Goal: Use online tool/utility: Utilize a website feature to perform a specific function

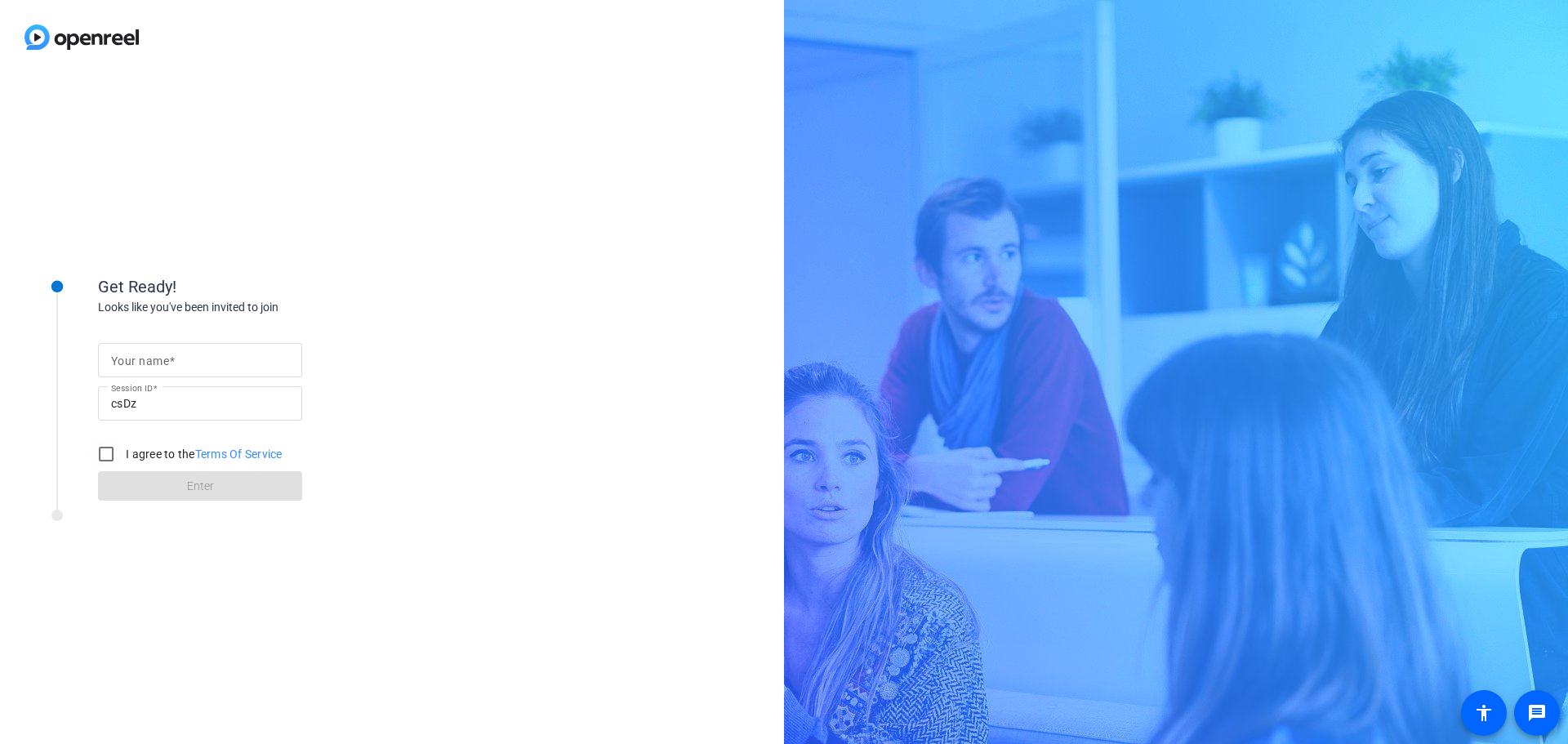
click at [119, 460] on div at bounding box center [105, 453] width 33 height 33
click at [109, 453] on input "I agree to the Terms Of Service" at bounding box center [105, 453] width 33 height 33
checkbox input "true"
click at [169, 358] on mat-label "Your name" at bounding box center [140, 361] width 58 height 13
click at [169, 358] on input "Your name" at bounding box center [199, 359] width 178 height 20
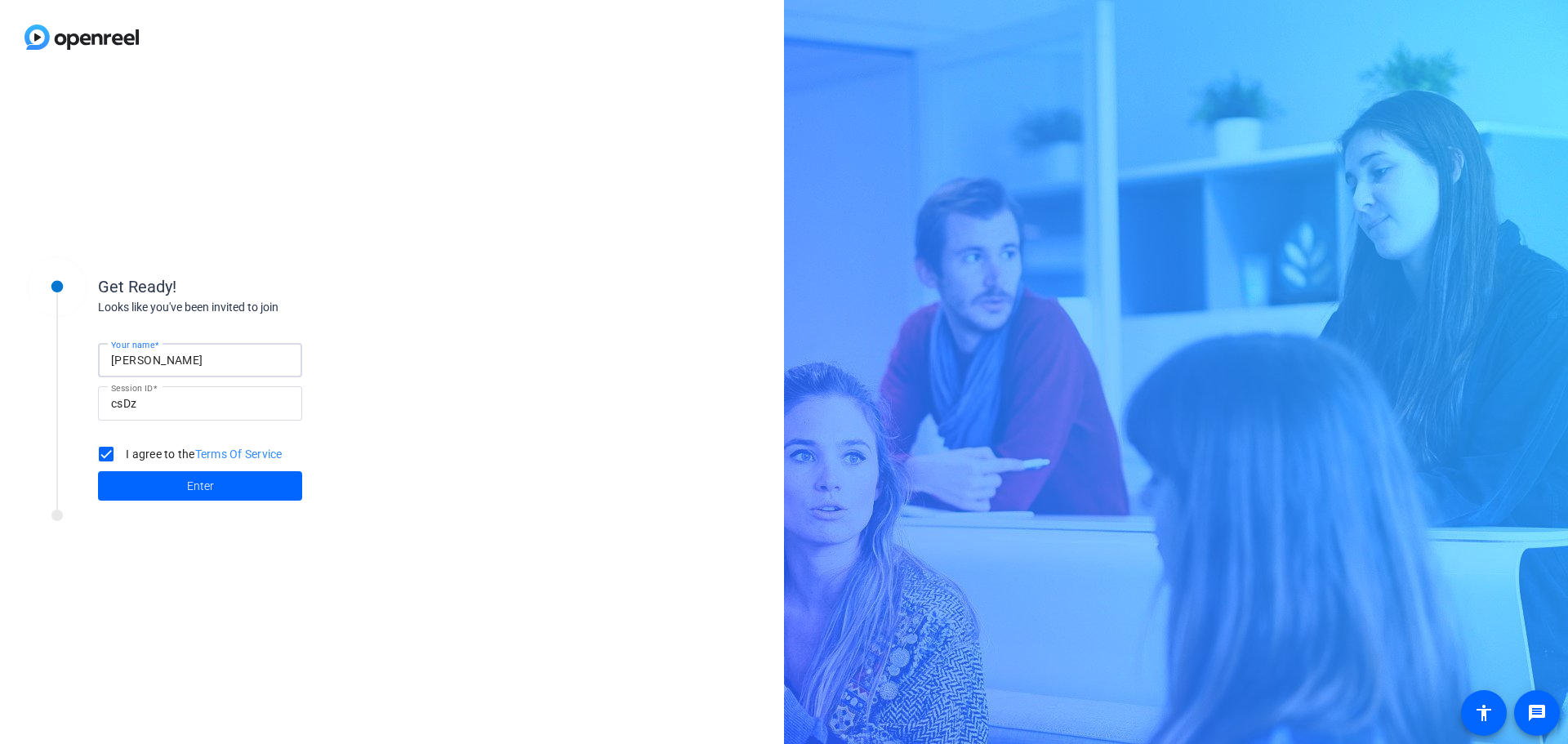
type input "[PERSON_NAME]"
click button "Enter" at bounding box center [199, 486] width 204 height 30
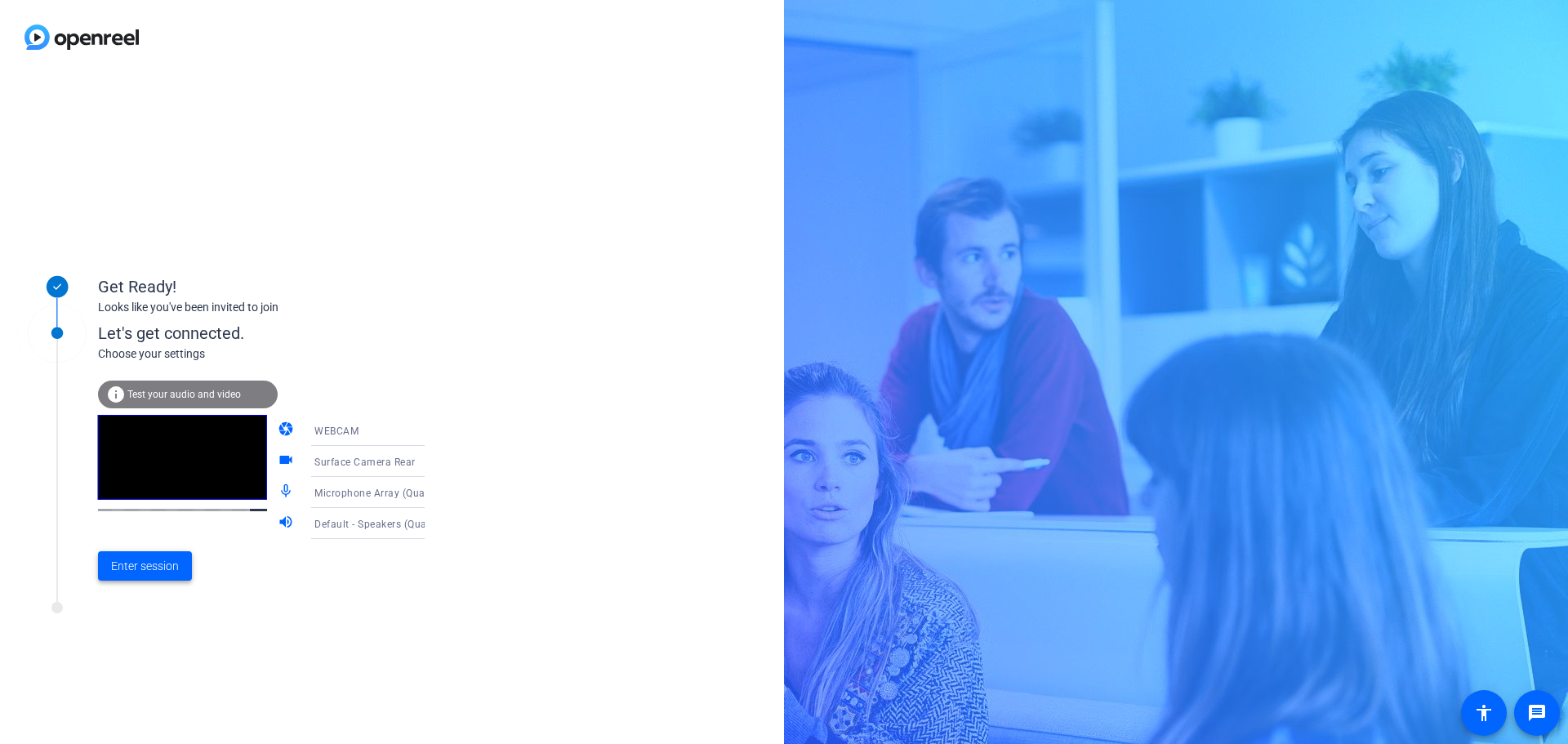
click at [150, 568] on span "Enter session" at bounding box center [144, 566] width 68 height 17
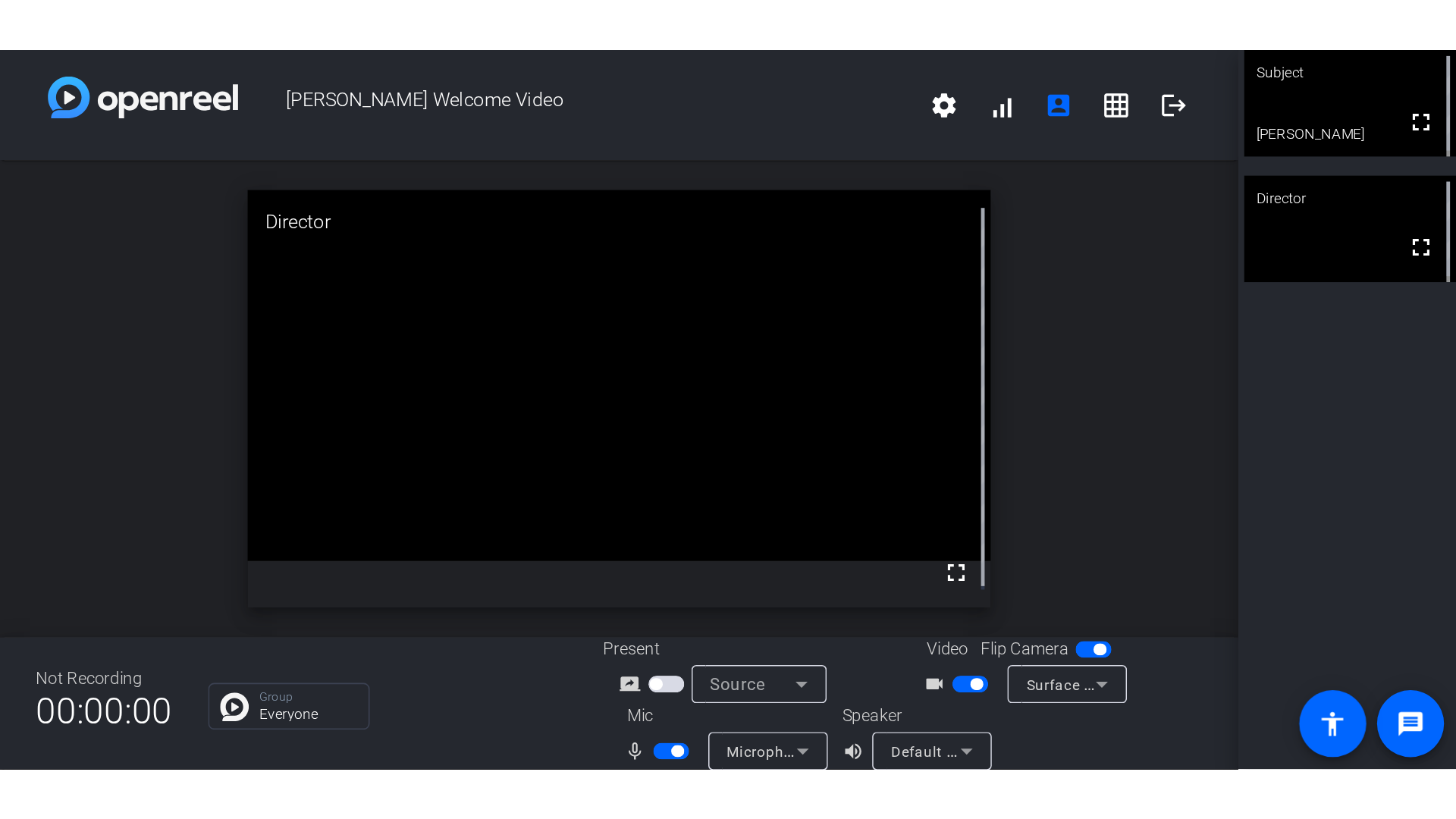
scroll to position [17, 0]
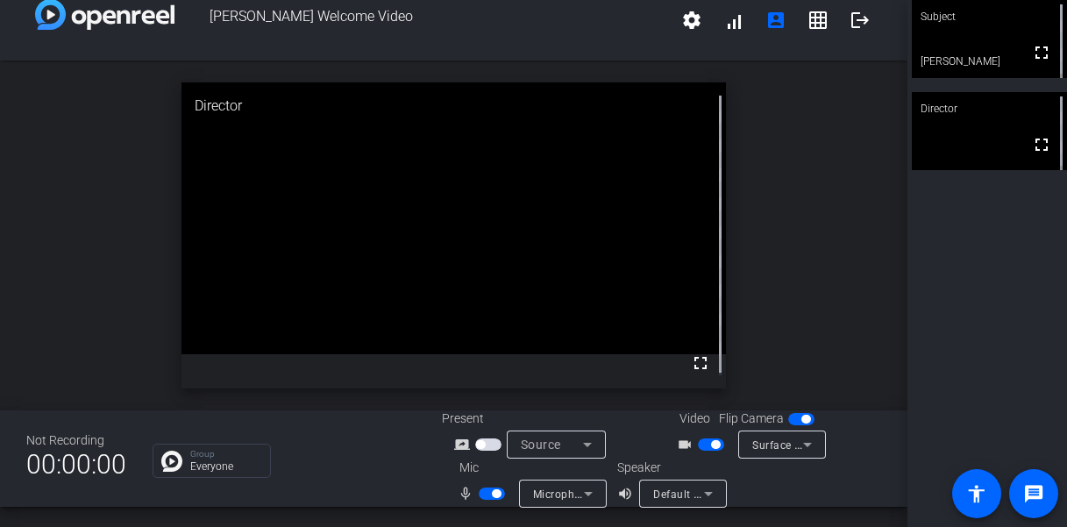
click at [802, 419] on span "button" at bounding box center [806, 419] width 9 height 9
click at [1011, 29] on div "Subject" at bounding box center [989, 16] width 155 height 33
click at [690, 355] on mat-icon "fullscreen" at bounding box center [700, 363] width 21 height 21
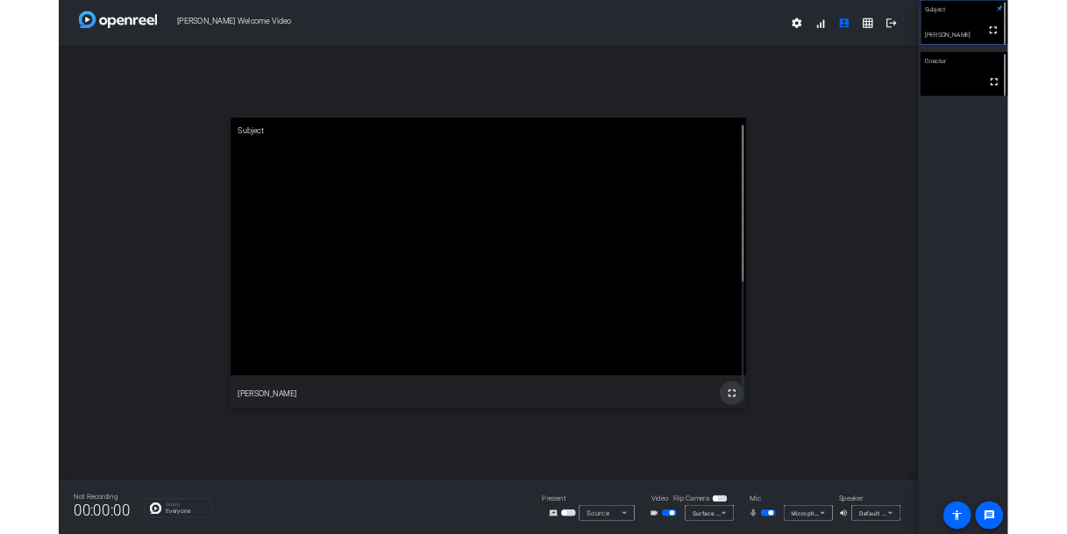
scroll to position [0, 0]
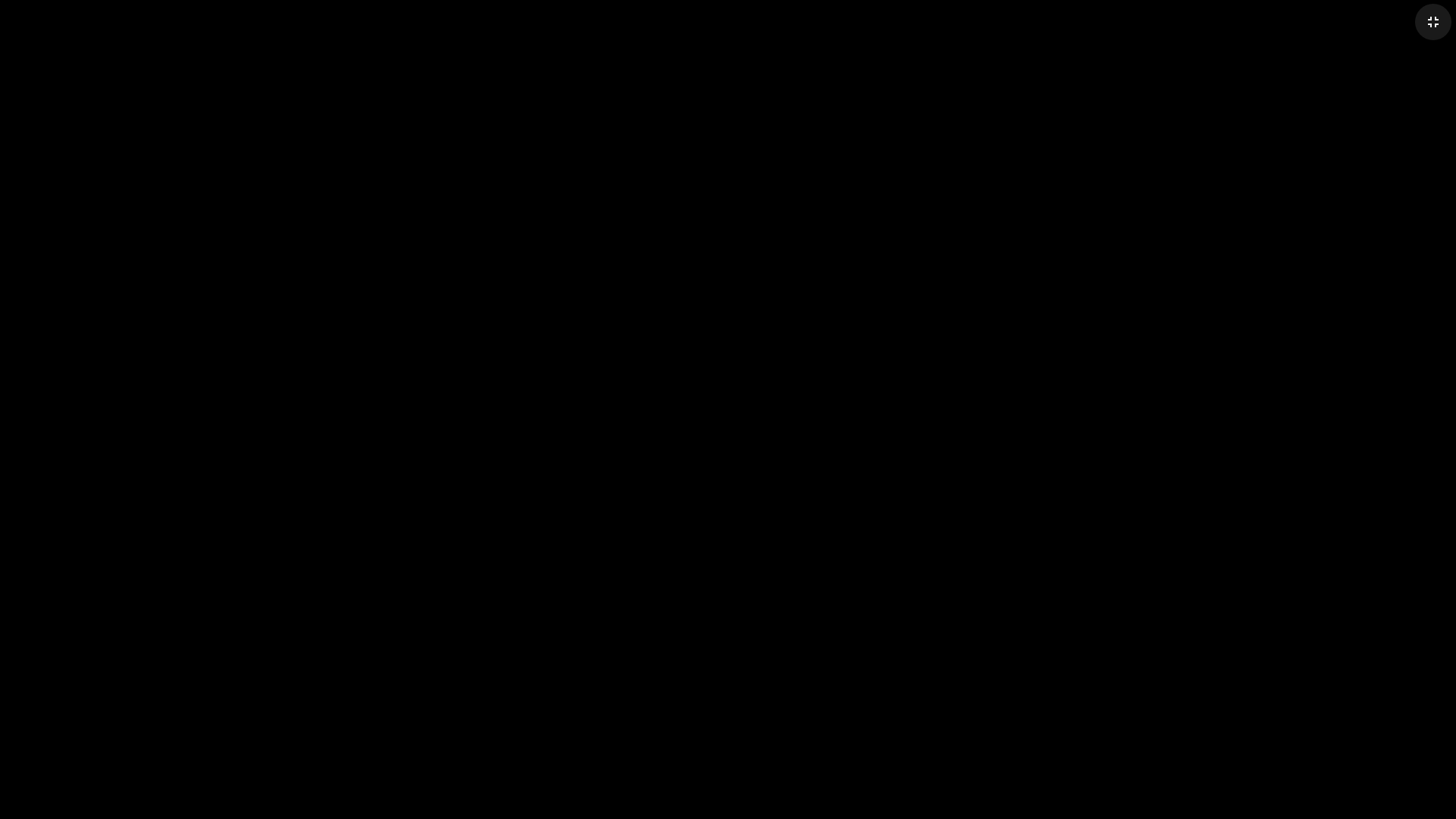
click at [1432, 24] on mat-icon "fullscreen_exit" at bounding box center [1433, 22] width 18 height 18
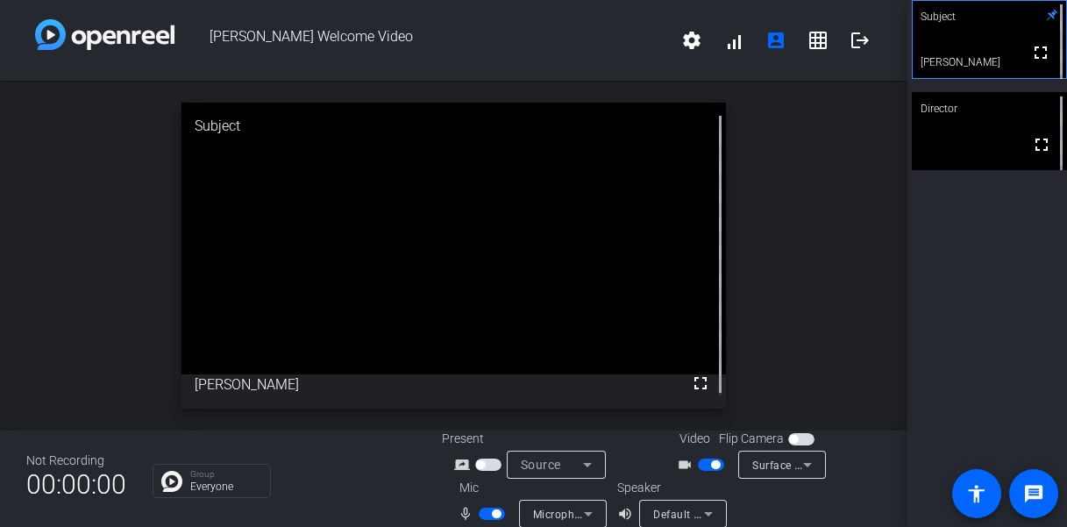
click at [799, 433] on span "button" at bounding box center [801, 439] width 26 height 12
click at [699, 464] on span "button" at bounding box center [711, 465] width 26 height 12
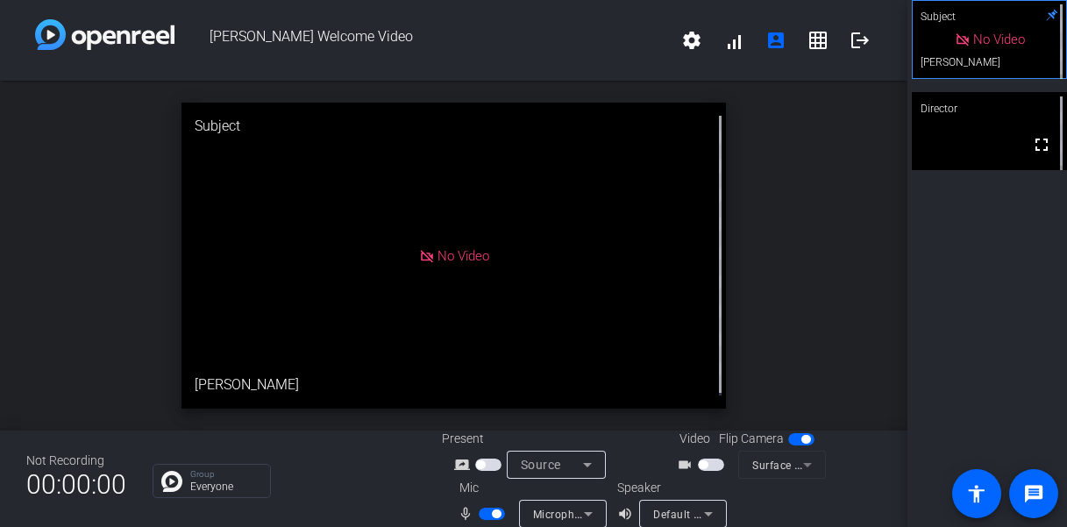
click at [699, 464] on span "button" at bounding box center [703, 464] width 9 height 9
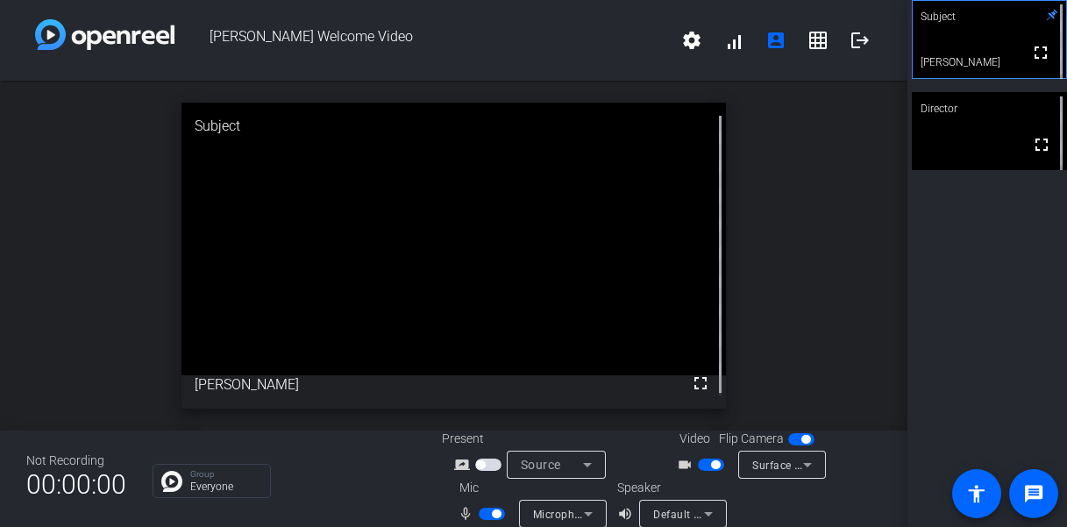
click at [797, 468] on icon at bounding box center [807, 464] width 21 height 21
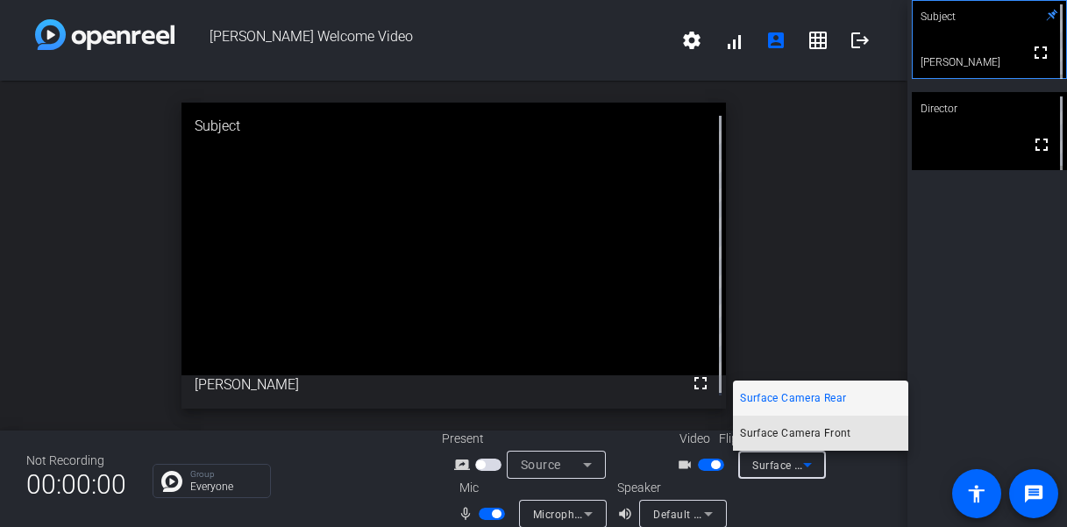
click at [800, 434] on span "Surface Camera Front" at bounding box center [795, 433] width 111 height 21
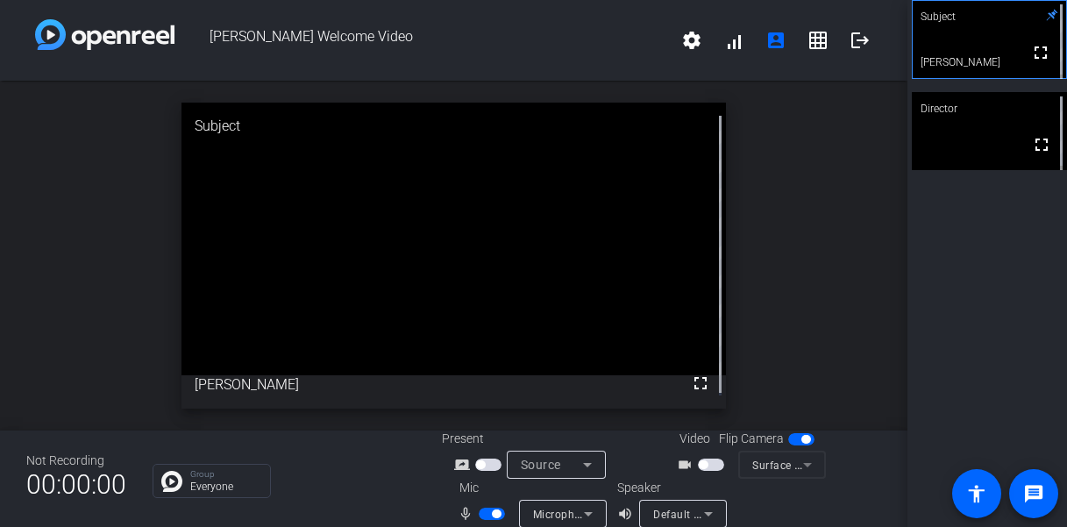
click at [792, 438] on span "button" at bounding box center [801, 439] width 26 height 12
click at [795, 440] on span "button" at bounding box center [801, 439] width 26 height 12
click at [788, 462] on mat-form-field "Surface Camera Front" at bounding box center [782, 465] width 88 height 28
click at [706, 467] on span "button" at bounding box center [711, 465] width 26 height 12
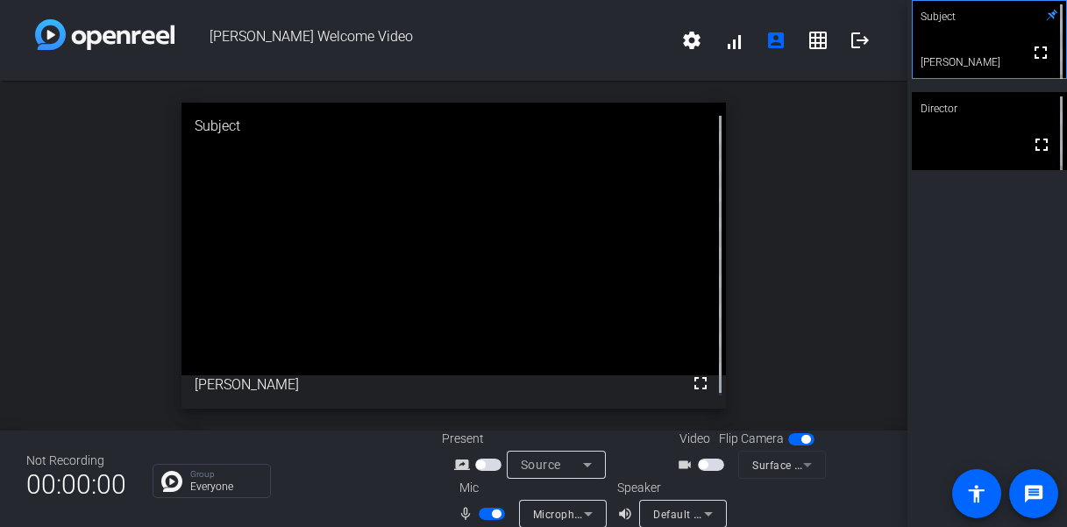
click at [780, 467] on mat-form-field "Surface Camera Front" at bounding box center [782, 465] width 88 height 28
click at [801, 467] on mat-form-field "Surface Camera Front" at bounding box center [782, 465] width 88 height 28
click at [803, 466] on mat-form-field "Surface Camera Front" at bounding box center [782, 465] width 88 height 28
click at [793, 431] on mat-slide-toggle at bounding box center [803, 439] width 30 height 18
click at [792, 446] on span "button" at bounding box center [801, 439] width 26 height 12
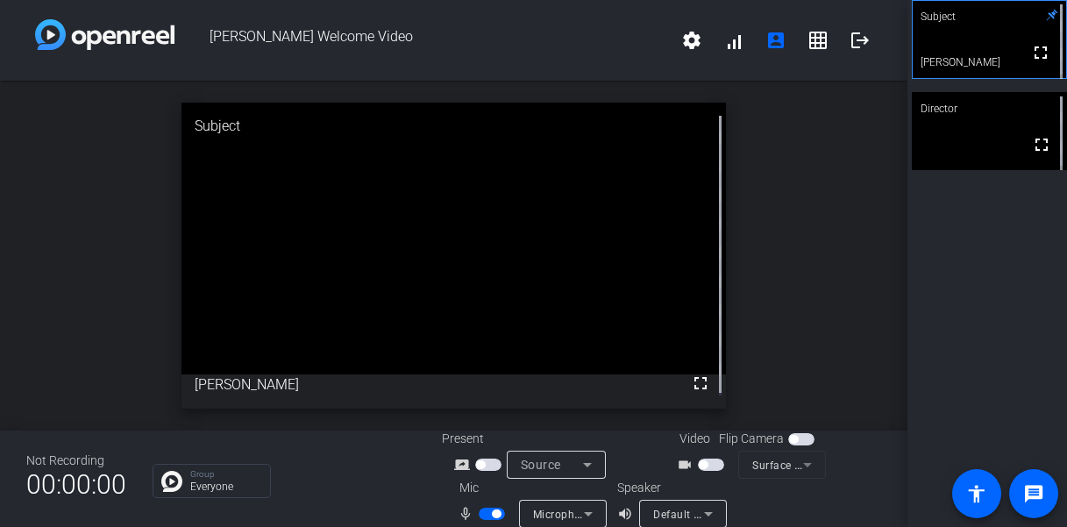
click at [802, 466] on mat-form-field "Surface Camera Front" at bounding box center [782, 465] width 88 height 28
click at [802, 465] on mat-form-field "Surface Camera Front" at bounding box center [782, 465] width 88 height 28
click at [799, 442] on span "button" at bounding box center [801, 439] width 26 height 12
click at [800, 467] on mat-form-field "Surface Camera Front" at bounding box center [782, 465] width 88 height 28
click at [799, 464] on mat-form-field "Surface Camera Front" at bounding box center [782, 465] width 88 height 28
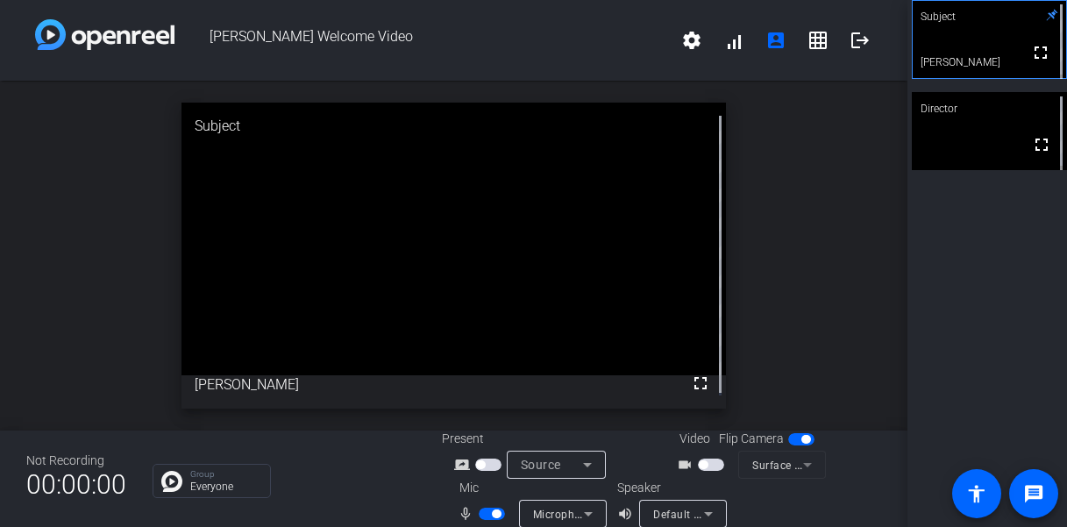
click at [776, 463] on mat-form-field "Surface Camera Front" at bounding box center [782, 465] width 88 height 28
click at [796, 463] on mat-form-field "Surface Camera Front" at bounding box center [782, 465] width 88 height 28
click at [802, 443] on span "button" at bounding box center [806, 439] width 9 height 9
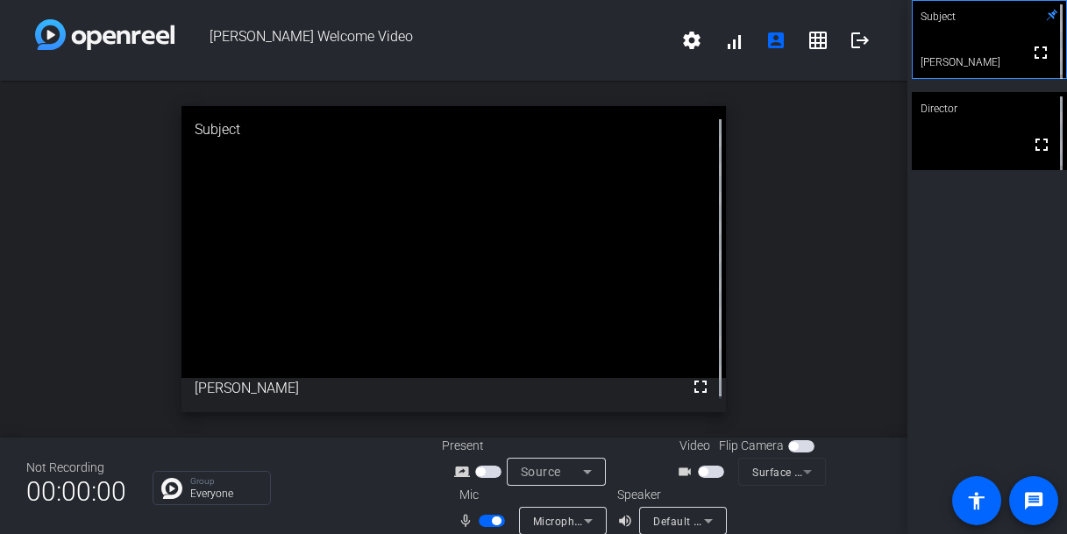
click at [681, 42] on mat-icon "settings" at bounding box center [691, 40] width 21 height 21
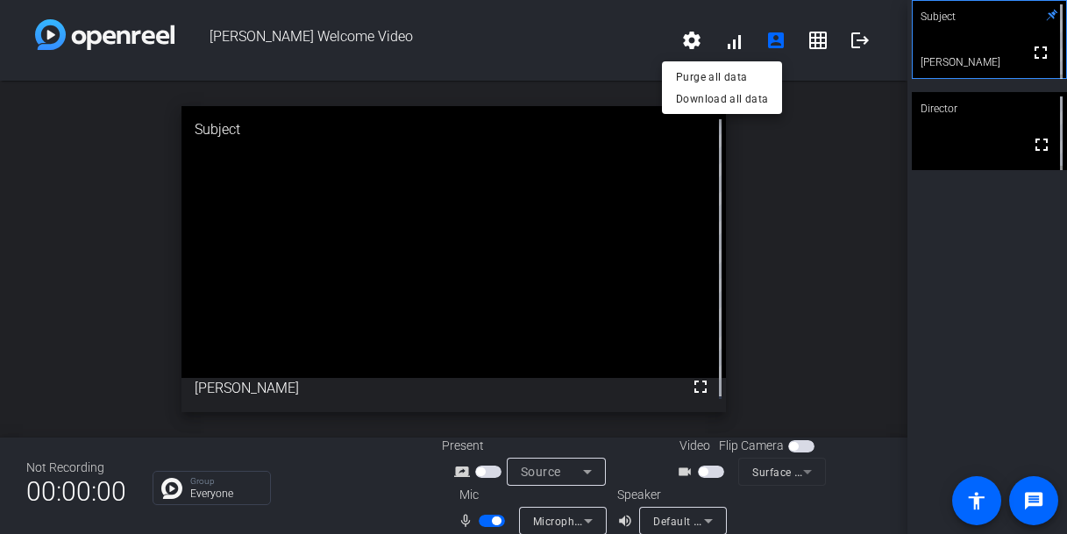
click at [568, 53] on div at bounding box center [533, 267] width 1067 height 534
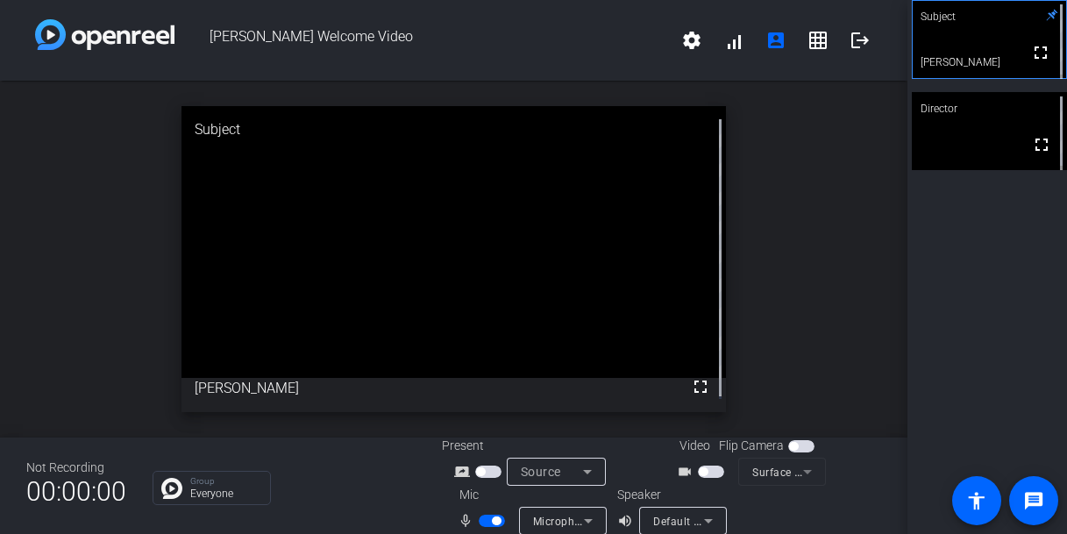
click at [483, 471] on span "button" at bounding box center [480, 471] width 9 height 9
click at [574, 469] on span "Screen Sharing" at bounding box center [559, 472] width 77 height 14
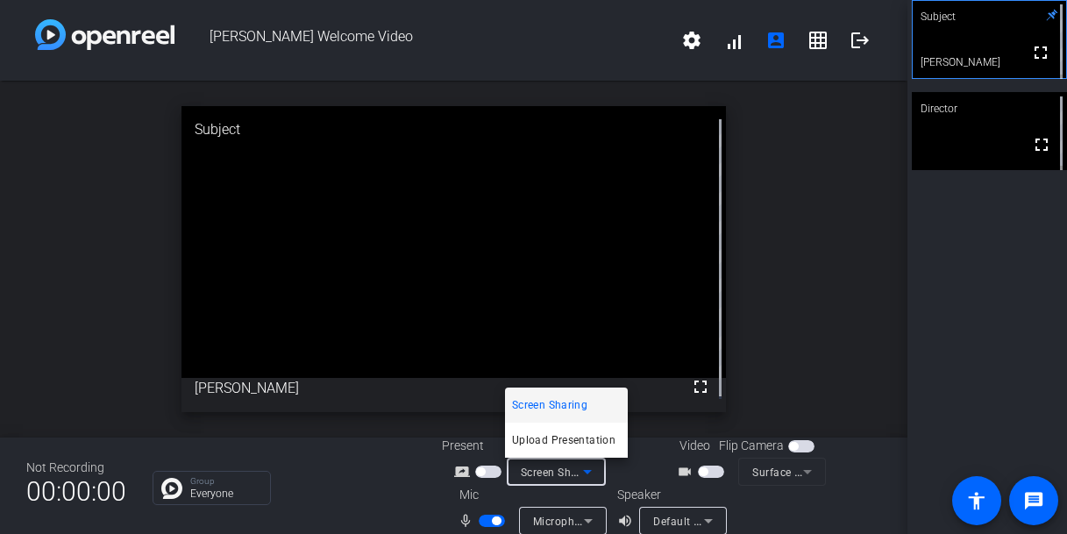
click at [818, 365] on div at bounding box center [533, 267] width 1067 height 534
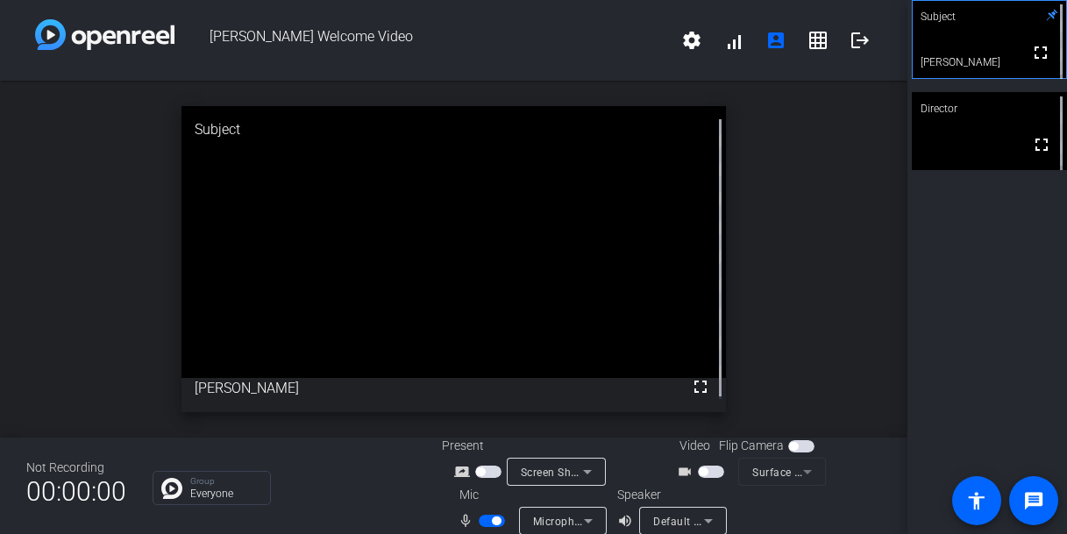
click at [793, 448] on span "button" at bounding box center [801, 446] width 26 height 12
click at [794, 446] on span "button" at bounding box center [801, 446] width 26 height 12
click at [776, 474] on mat-form-field "Surface Camera Front" at bounding box center [782, 472] width 88 height 28
click at [713, 470] on span "button" at bounding box center [711, 472] width 26 height 12
click at [797, 447] on span "button" at bounding box center [801, 446] width 26 height 12
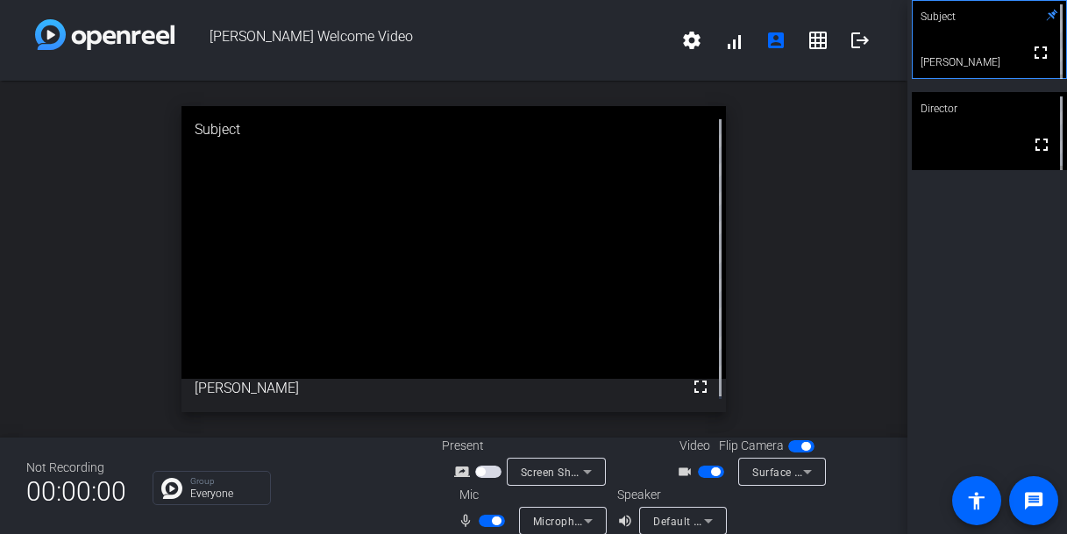
click at [802, 447] on span "button" at bounding box center [806, 446] width 9 height 9
click at [797, 447] on span "button" at bounding box center [801, 446] width 26 height 12
click at [802, 447] on span "button" at bounding box center [806, 446] width 9 height 9
click at [797, 447] on span "button" at bounding box center [801, 446] width 26 height 12
click at [802, 447] on span "button" at bounding box center [806, 446] width 9 height 9
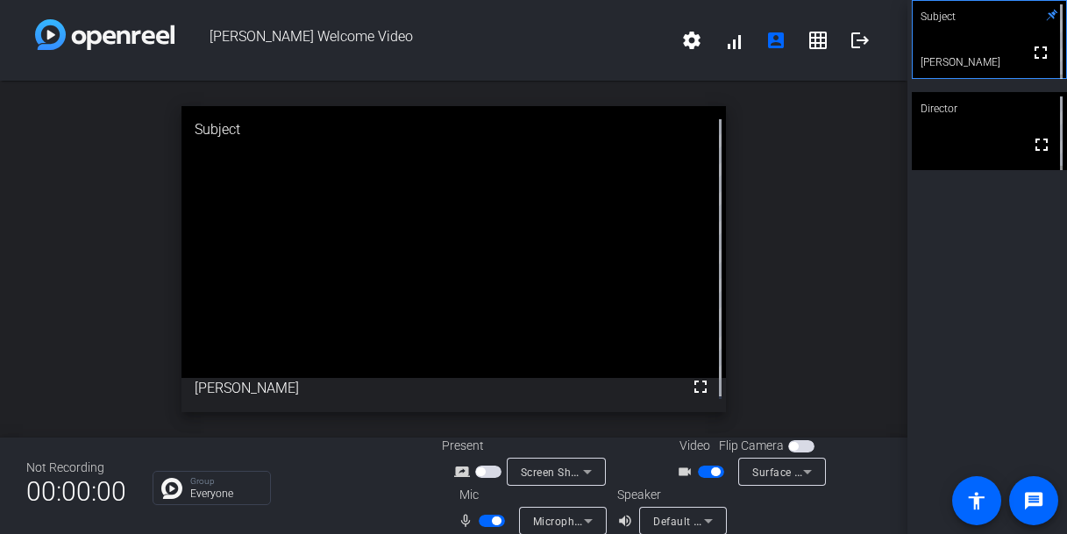
click at [797, 447] on span "button" at bounding box center [801, 446] width 26 height 12
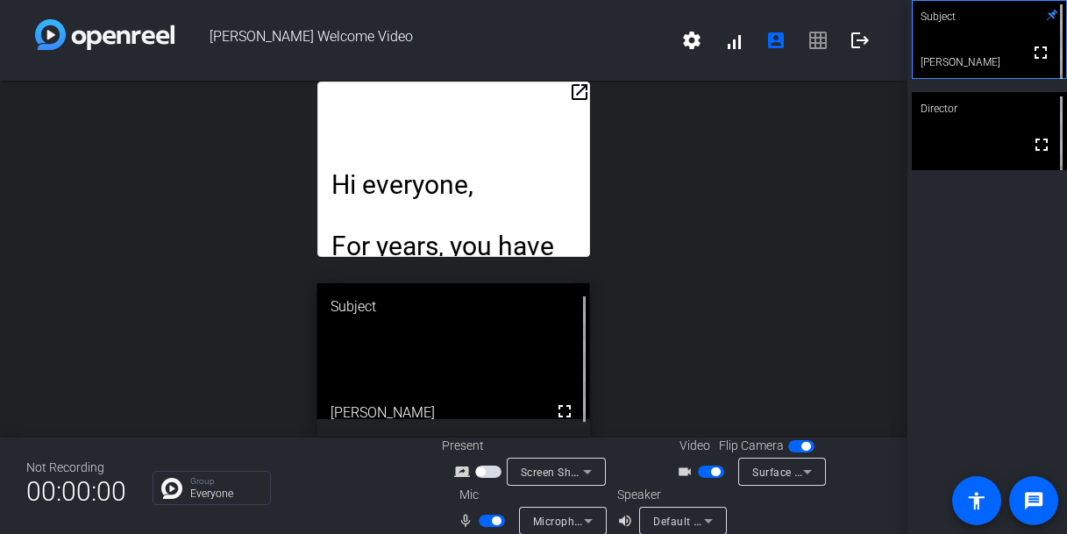
click at [581, 93] on mat-icon "open_in_new" at bounding box center [579, 92] width 21 height 21
